Goal: Complete application form

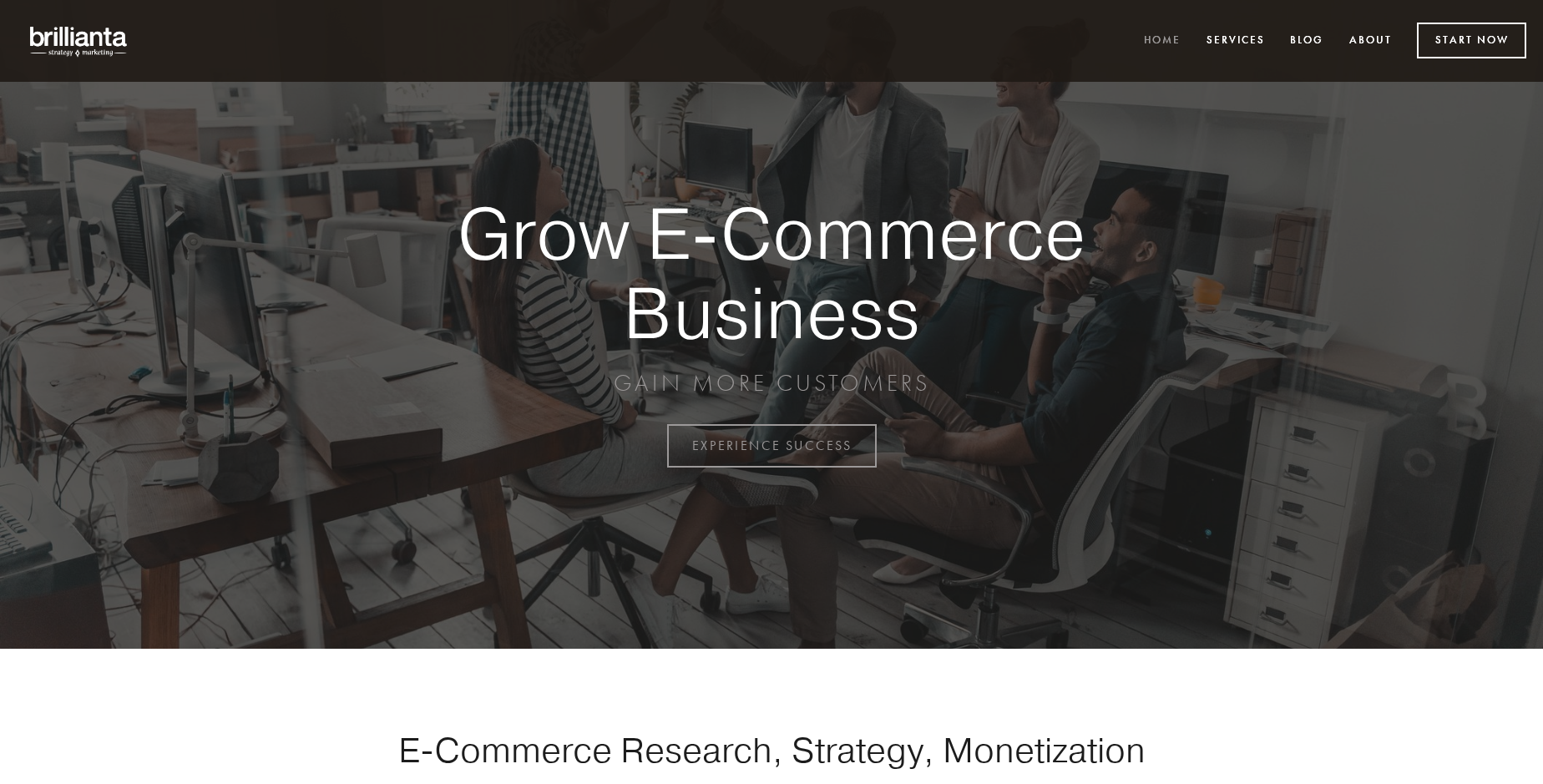
scroll to position [4377, 0]
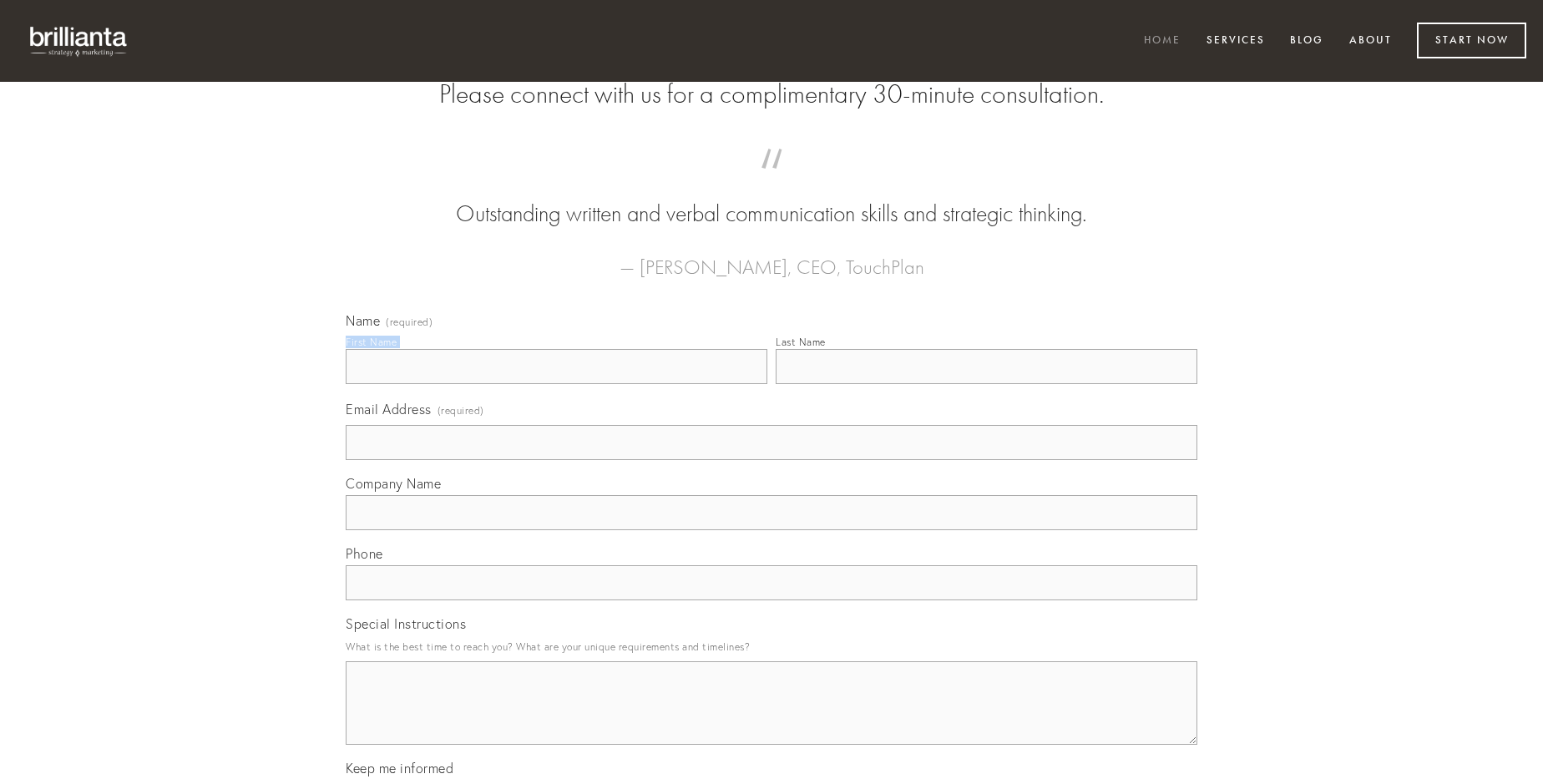
type input "[PERSON_NAME]"
click at [986, 384] on input "Last Name" at bounding box center [986, 366] width 422 height 35
type input "[PERSON_NAME]"
click at [772, 460] on input "Email Address (required)" at bounding box center [771, 442] width 852 height 35
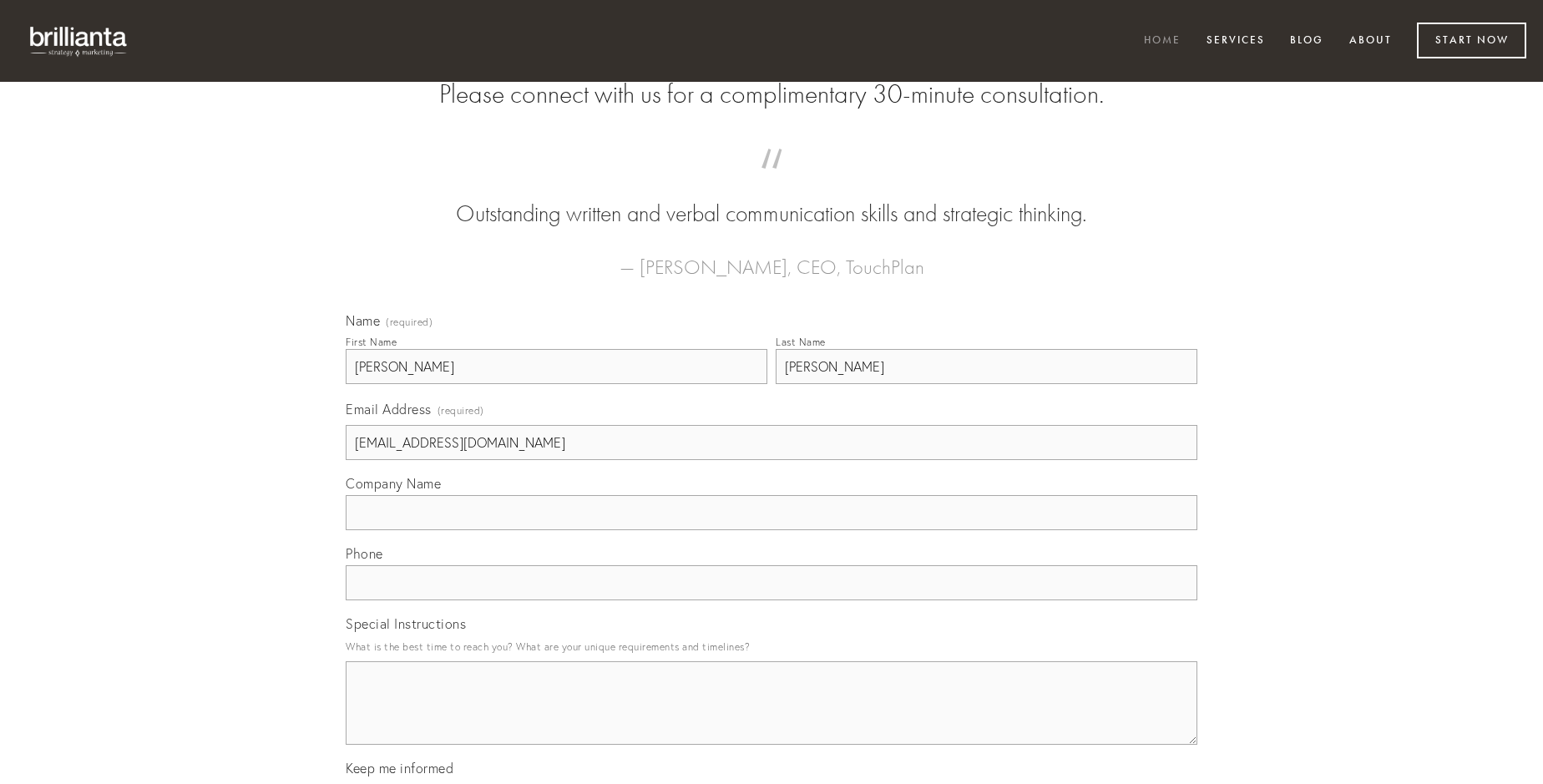
type input "[EMAIL_ADDRESS][DOMAIN_NAME]"
click at [772, 530] on input "Company Name" at bounding box center [771, 512] width 852 height 35
type input "verecundia"
click at [772, 600] on input "text" at bounding box center [771, 583] width 852 height 35
click at [772, 718] on textarea "Special Instructions" at bounding box center [771, 703] width 852 height 83
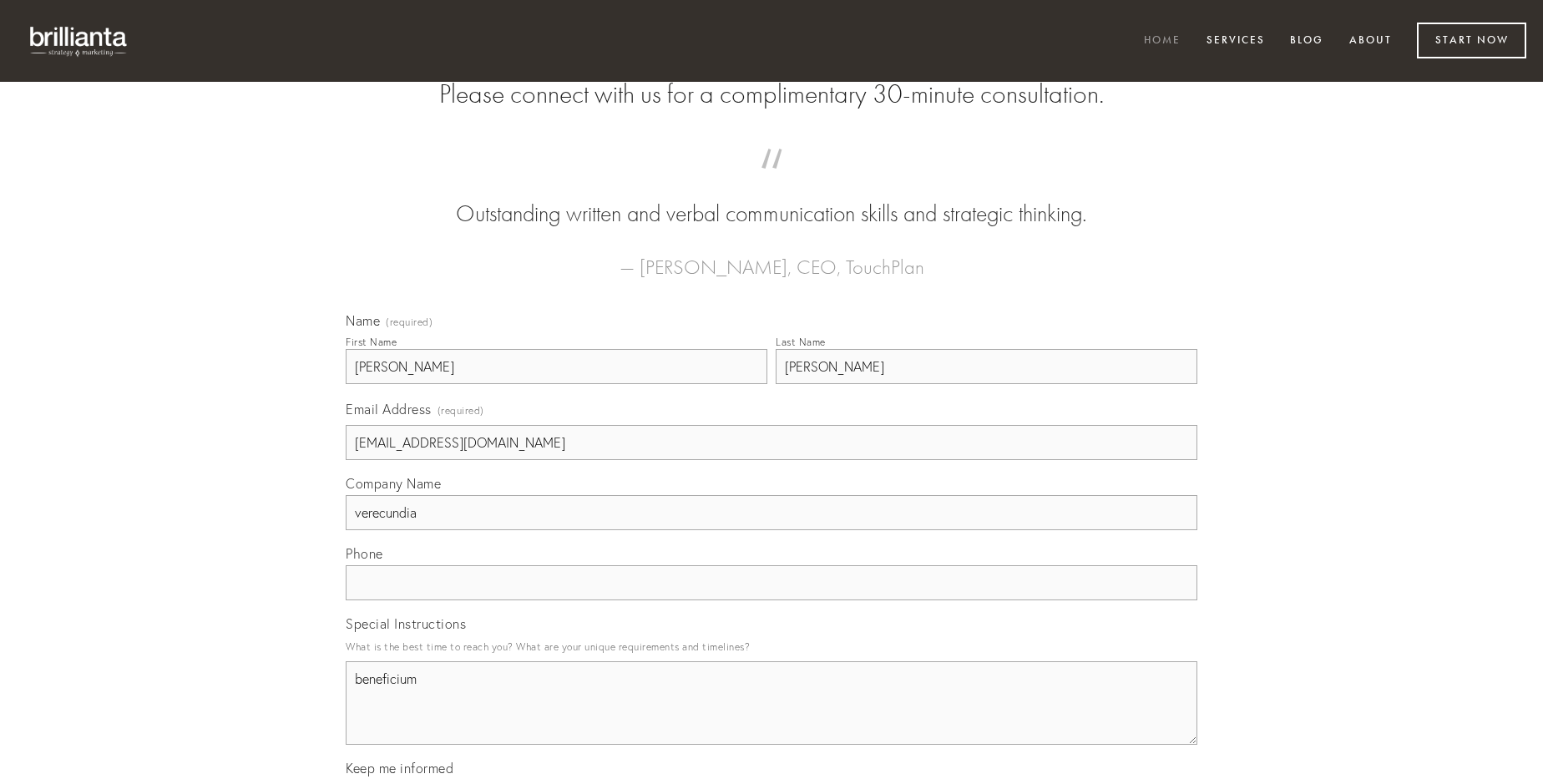
type textarea "beneficium"
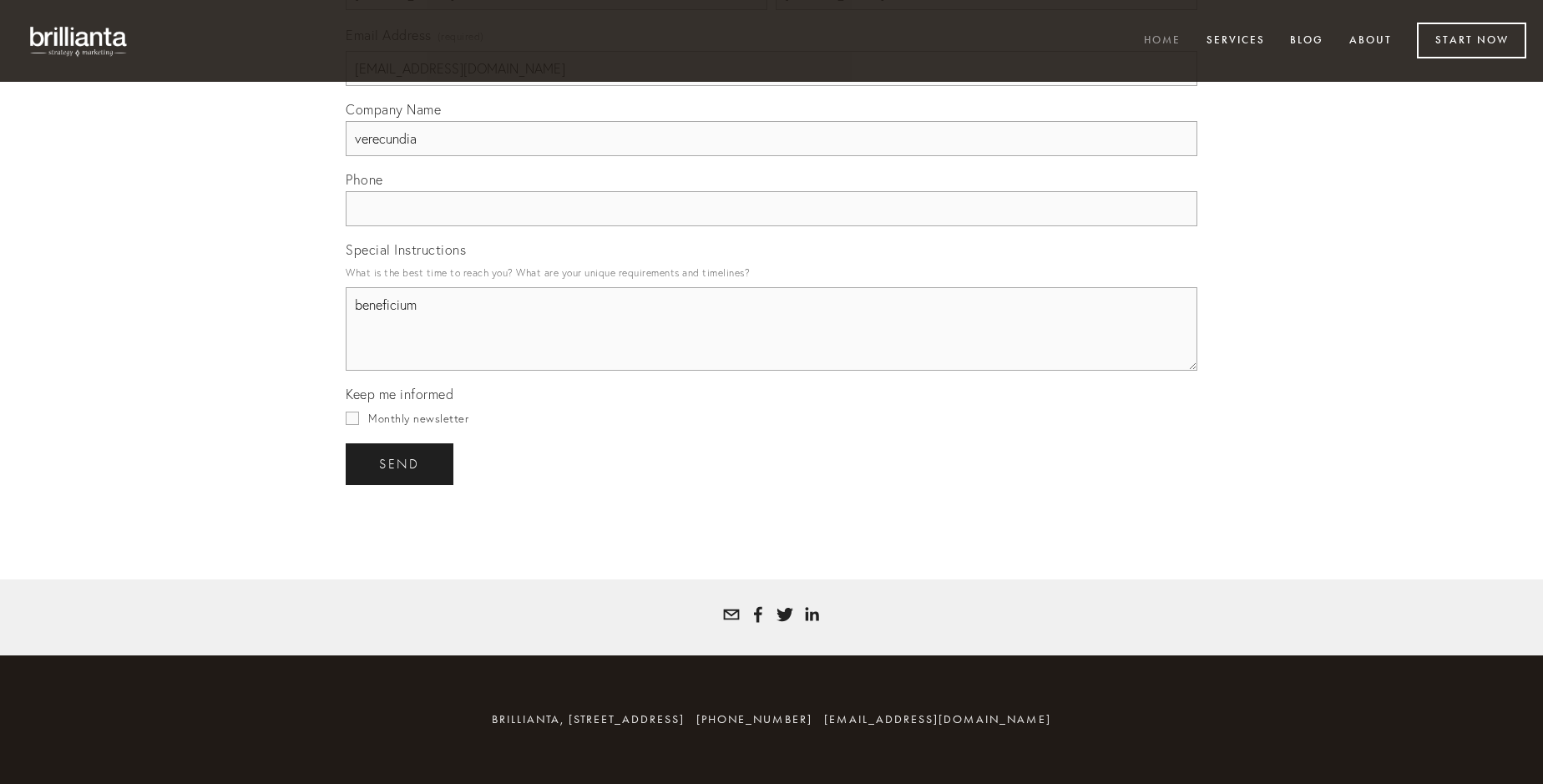
click at [401, 464] on span "send" at bounding box center [399, 464] width 41 height 15
